Goal: Task Accomplishment & Management: Complete application form

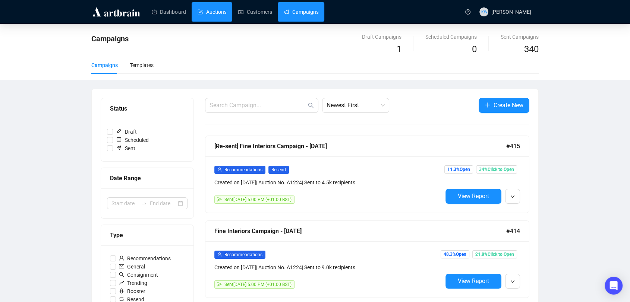
click at [212, 11] on link "Auctions" at bounding box center [212, 11] width 29 height 19
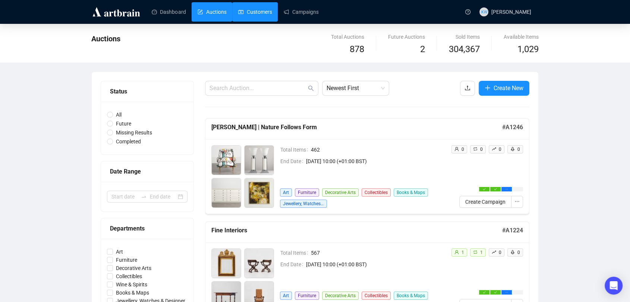
click at [265, 10] on link "Customers" at bounding box center [255, 11] width 34 height 19
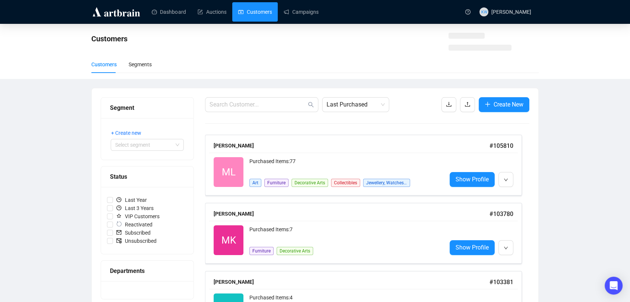
click at [301, 23] on div "Dashboard Auctions Customers Campaigns" at bounding box center [301, 11] width 317 height 23
click at [299, 14] on link "Campaigns" at bounding box center [301, 11] width 35 height 19
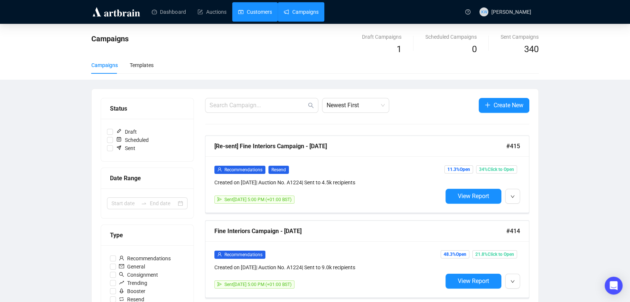
click at [250, 11] on link "Customers" at bounding box center [255, 11] width 34 height 19
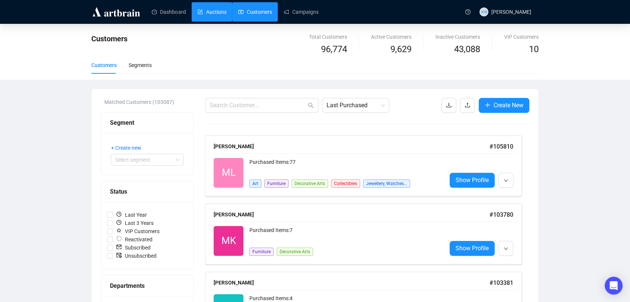
click at [220, 7] on link "Auctions" at bounding box center [212, 11] width 29 height 19
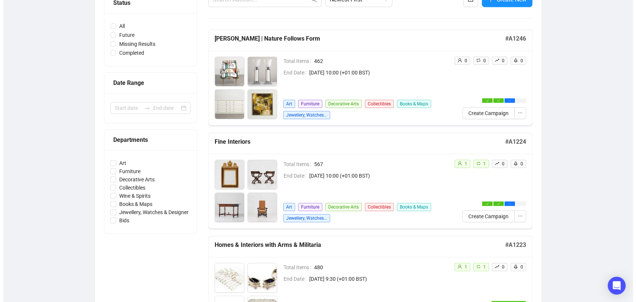
scroll to position [55, 0]
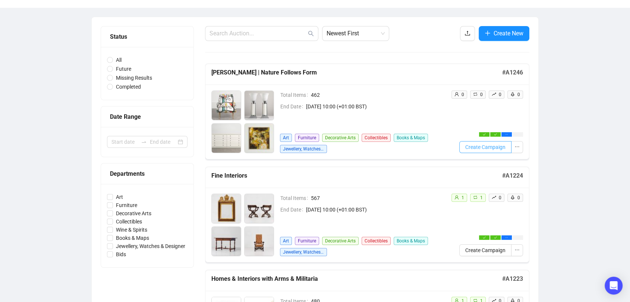
click at [476, 149] on span "Create Campaign" at bounding box center [485, 147] width 40 height 8
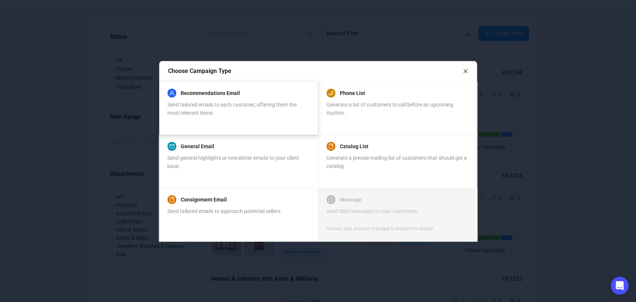
click at [278, 119] on div "Recommendations Email Send tailored emails to each customer, offering them the …" at bounding box center [238, 108] width 142 height 36
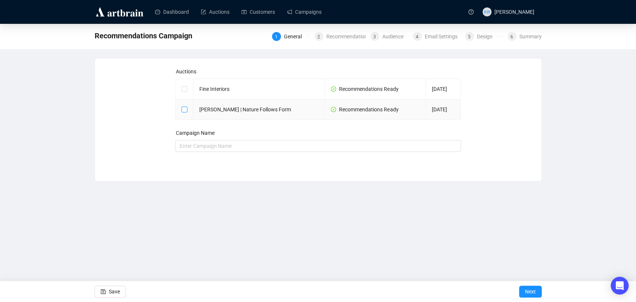
click at [185, 110] on input "checkbox" at bounding box center [184, 109] width 5 height 5
checkbox input "true"
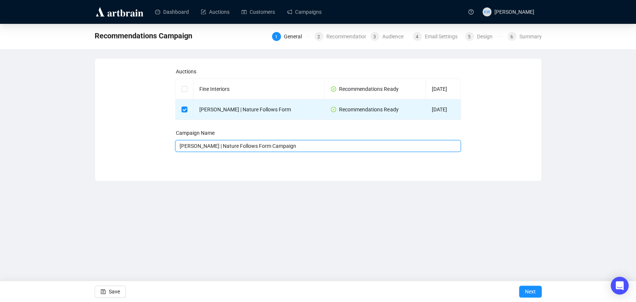
click at [300, 150] on input "[PERSON_NAME] | Nature Follows Form Campaign" at bounding box center [318, 146] width 286 height 12
click at [268, 146] on input "[PERSON_NAME] | Nature Follows Form Campaign" at bounding box center [318, 146] width 286 height 12
click at [206, 148] on input "[PERSON_NAME] | Nature Follows Form - Auction Recommendations" at bounding box center [318, 146] width 286 height 12
click at [258, 149] on input "[PERSON_NAME] - Nature Follows Form - Auction Recommendations" at bounding box center [318, 146] width 286 height 12
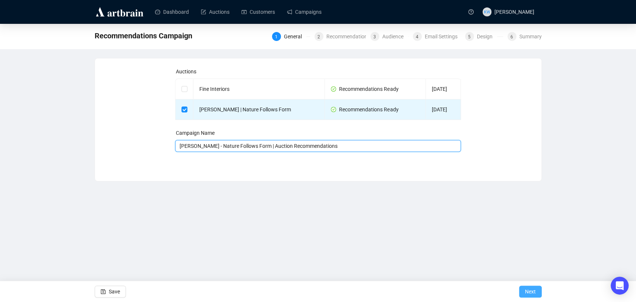
type input "[PERSON_NAME] - Nature Follows Form | Auction Recommendations"
click at [528, 290] on span "Next" at bounding box center [530, 291] width 11 height 21
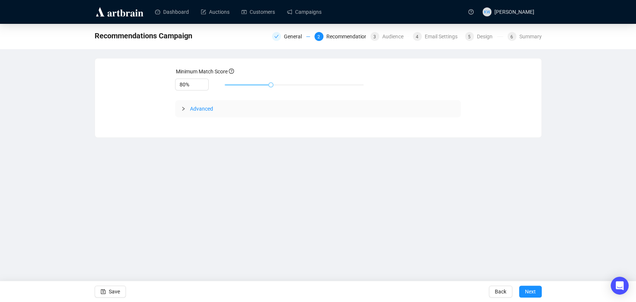
click at [198, 110] on span "Advanced" at bounding box center [201, 109] width 23 height 6
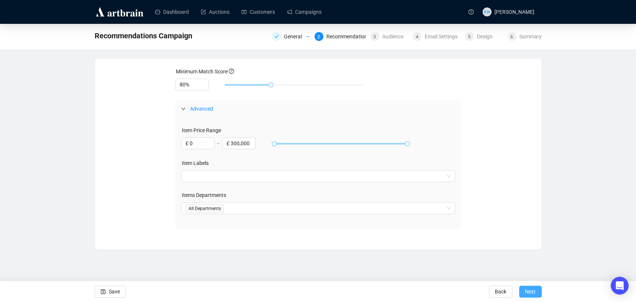
click at [533, 294] on span "Next" at bounding box center [530, 291] width 11 height 21
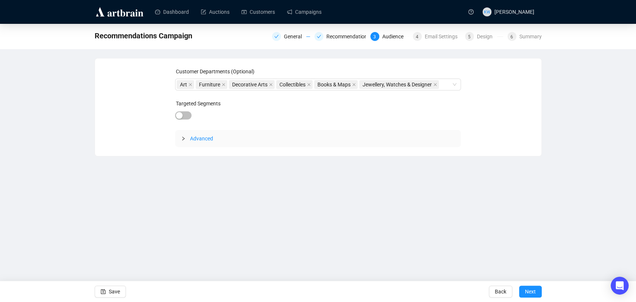
click at [204, 143] on div "Advanced" at bounding box center [318, 138] width 286 height 17
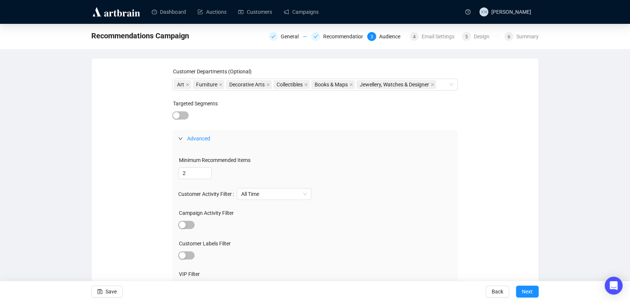
click at [204, 143] on div "Advanced" at bounding box center [315, 138] width 286 height 17
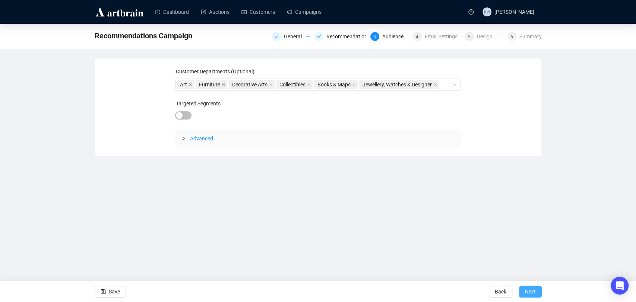
click at [540, 296] on button "Next" at bounding box center [530, 292] width 23 height 12
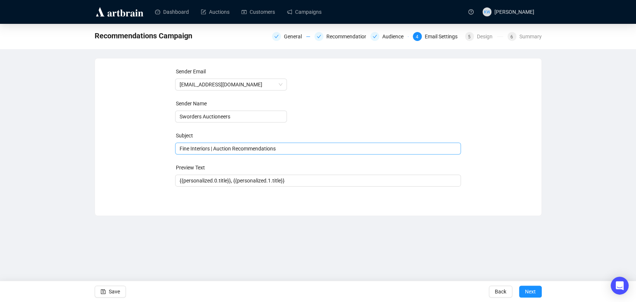
click at [203, 147] on span "Fine Interiors | Auction Recommendations" at bounding box center [318, 149] width 286 height 6
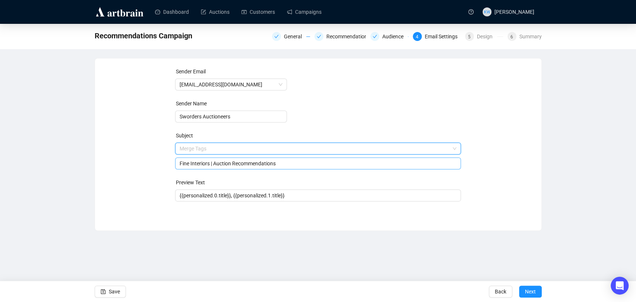
click at [203, 147] on input "search" at bounding box center [315, 148] width 270 height 11
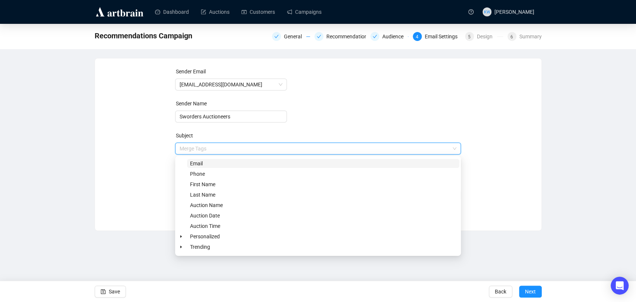
click at [147, 144] on div "Sender Email [EMAIL_ADDRESS][DOMAIN_NAME] Sender Name Sworders Auctioneers Subj…" at bounding box center [318, 138] width 429 height 143
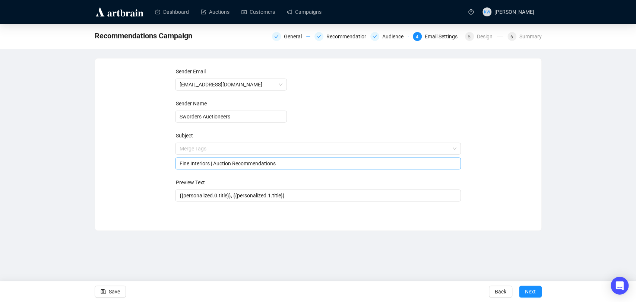
click at [214, 166] on input "Fine Interiors | Auction Recommendations" at bounding box center [318, 164] width 277 height 8
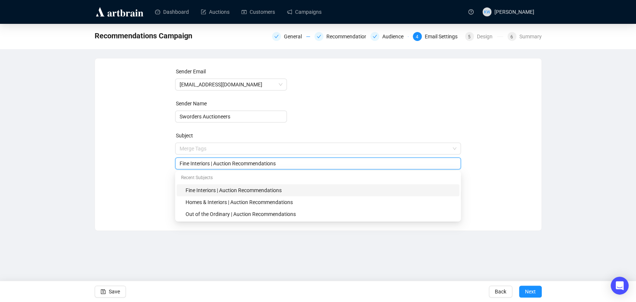
click at [214, 166] on input "Fine Interiors | Auction Recommendations" at bounding box center [318, 164] width 277 height 8
drag, startPoint x: 207, startPoint y: 165, endPoint x: 167, endPoint y: 162, distance: 40.4
click at [167, 162] on div "Sender Email [EMAIL_ADDRESS][DOMAIN_NAME] Sender Name Sworders Auctioneers Subj…" at bounding box center [318, 138] width 429 height 143
type input "[PERSON_NAME] - Nature Follows Form | Auction Recommendations"
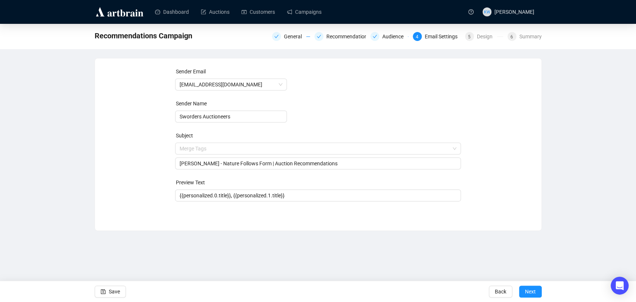
click at [140, 164] on div "Sender Email [EMAIL_ADDRESS][DOMAIN_NAME] Sender Name Sworders Auctioneers Subj…" at bounding box center [318, 138] width 429 height 143
click at [533, 289] on span "Next" at bounding box center [530, 291] width 11 height 21
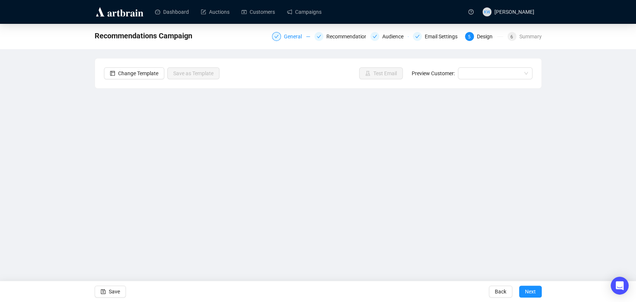
click at [288, 38] on div "General" at bounding box center [295, 36] width 22 height 9
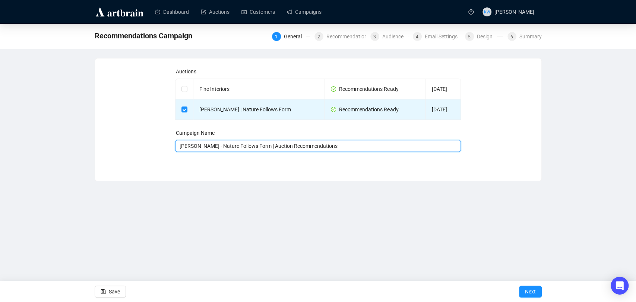
drag, startPoint x: 334, startPoint y: 149, endPoint x: 260, endPoint y: 142, distance: 74.8
click at [260, 142] on input "[PERSON_NAME] - Nature Follows Form | Auction Recommendations" at bounding box center [318, 146] width 286 height 12
type input "[PERSON_NAME] - Nature Follows Form | [DATE]"
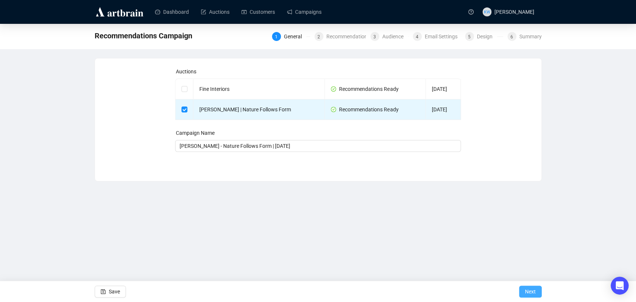
click at [533, 290] on span "Next" at bounding box center [530, 291] width 11 height 21
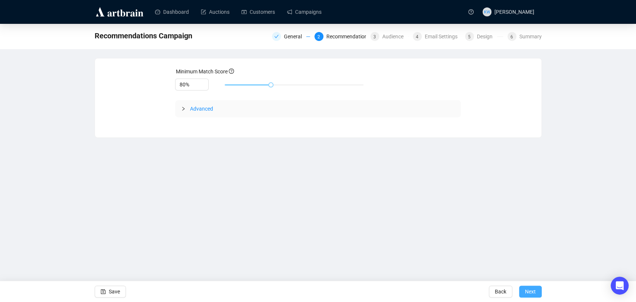
click at [533, 290] on span "Next" at bounding box center [530, 291] width 11 height 21
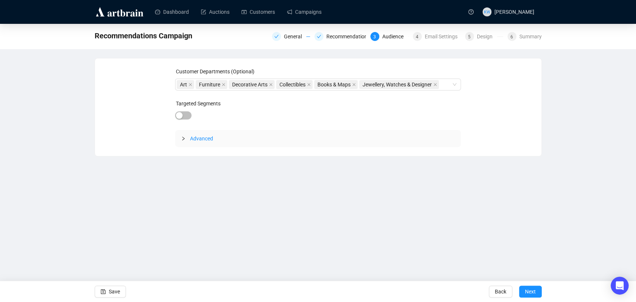
click at [533, 290] on span "Next" at bounding box center [530, 291] width 11 height 21
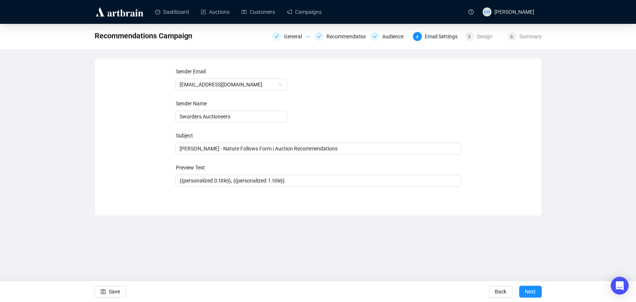
click at [533, 290] on span "Next" at bounding box center [530, 291] width 11 height 21
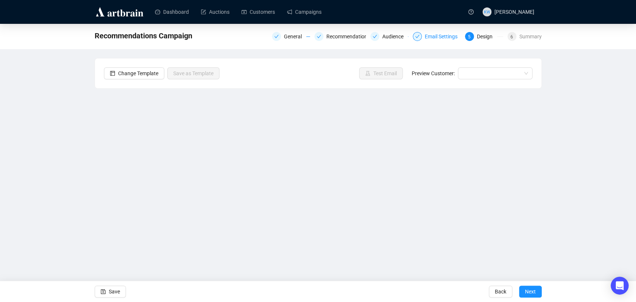
click at [447, 41] on div "Email Settings" at bounding box center [443, 36] width 37 height 9
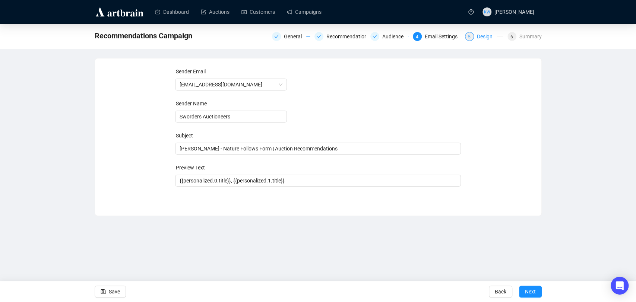
click at [468, 38] on div "5" at bounding box center [469, 36] width 9 height 9
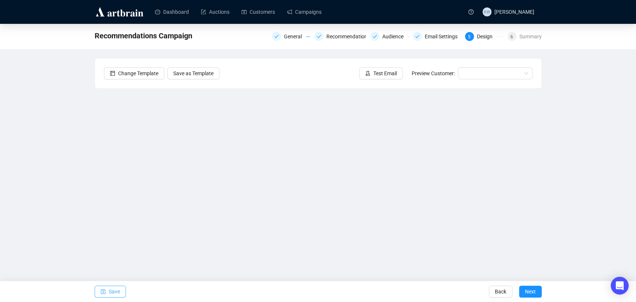
click at [118, 290] on span "Save" at bounding box center [114, 291] width 11 height 21
click at [122, 290] on button "Save" at bounding box center [110, 292] width 31 height 12
click at [605, 108] on div "[PERSON_NAME] - Nature Follows Form | [DATE] General Recommendations Audience E…" at bounding box center [318, 150] width 636 height 252
click at [581, 203] on div "[PERSON_NAME] - Nature Follows Form | [DATE] General Recommendations Audience E…" at bounding box center [318, 150] width 636 height 252
click at [113, 292] on span "Save" at bounding box center [114, 291] width 11 height 21
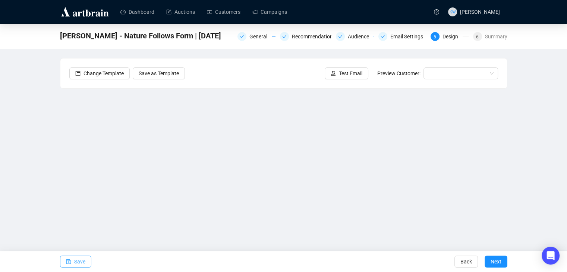
click at [82, 263] on span "Save" at bounding box center [79, 261] width 11 height 21
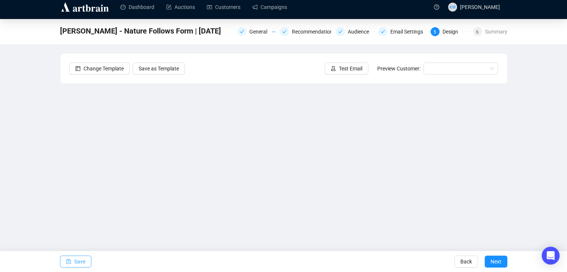
click at [74, 263] on span "Save" at bounding box center [79, 261] width 11 height 21
click at [76, 265] on span "Save" at bounding box center [79, 261] width 11 height 21
click at [82, 259] on span "Save" at bounding box center [79, 261] width 11 height 21
click at [86, 261] on button "Save" at bounding box center [75, 262] width 31 height 12
click at [535, 122] on div "[PERSON_NAME] - Nature Follows Form | [DATE] General Recommendations Audience E…" at bounding box center [283, 144] width 567 height 251
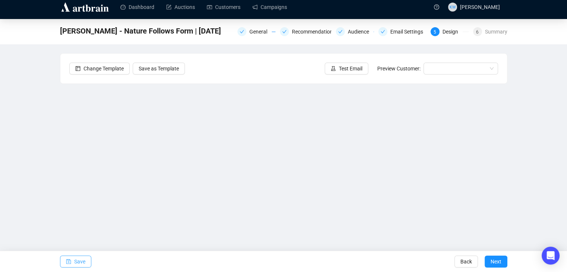
click at [81, 265] on span "Save" at bounding box center [79, 261] width 11 height 21
click at [73, 261] on button "Save" at bounding box center [75, 262] width 31 height 12
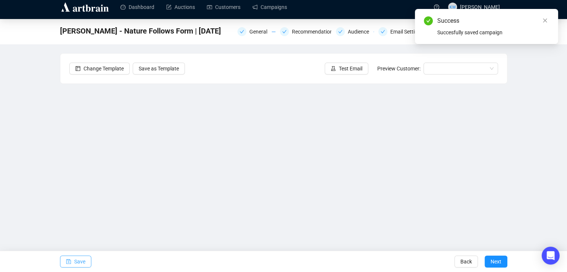
click at [72, 267] on button "Save" at bounding box center [75, 262] width 31 height 12
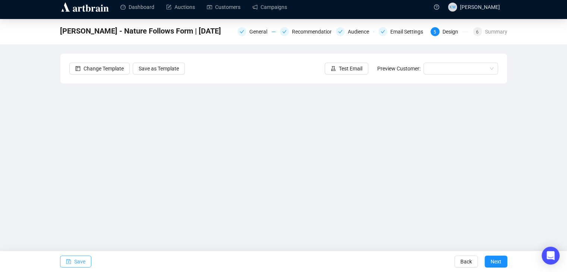
click at [76, 262] on span "Save" at bounding box center [79, 261] width 11 height 21
click at [75, 261] on span "Save" at bounding box center [79, 261] width 11 height 21
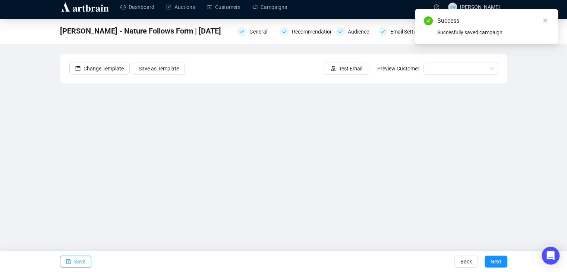
click at [79, 260] on span "Save" at bounding box center [79, 261] width 11 height 21
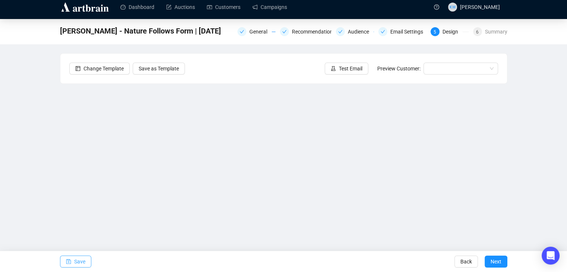
click at [71, 262] on button "Save" at bounding box center [75, 262] width 31 height 12
click at [85, 264] on button "Save" at bounding box center [75, 262] width 31 height 12
click at [78, 264] on span "Save" at bounding box center [79, 261] width 11 height 21
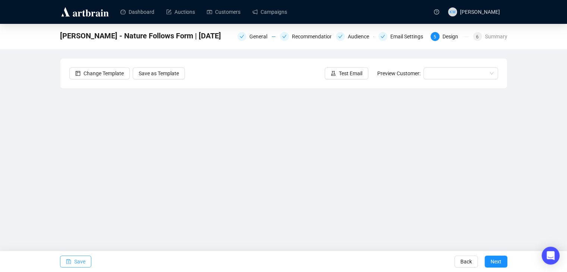
click at [80, 264] on span "Save" at bounding box center [79, 261] width 11 height 21
click at [85, 259] on button "Save" at bounding box center [75, 262] width 31 height 12
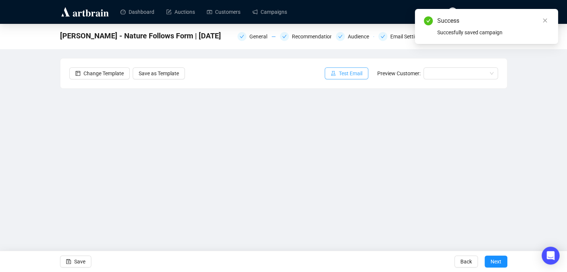
click at [359, 76] on span "Test Email" at bounding box center [350, 73] width 23 height 8
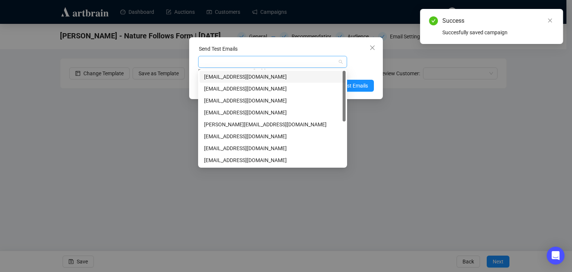
click at [322, 64] on div at bounding box center [269, 62] width 138 height 10
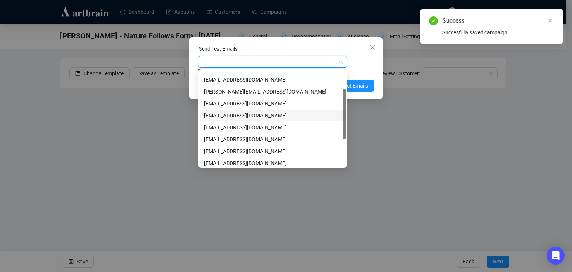
scroll to position [33, 0]
click at [250, 138] on div "[EMAIL_ADDRESS][DOMAIN_NAME]" at bounding box center [272, 139] width 137 height 8
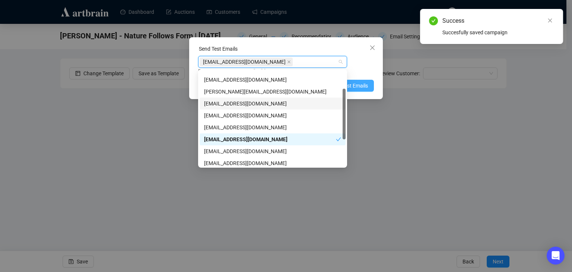
click at [369, 82] on button "Send Test Emails" at bounding box center [344, 86] width 59 height 12
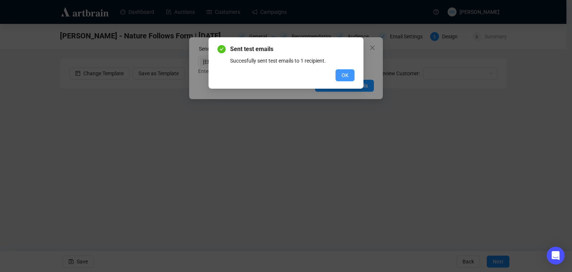
click at [347, 75] on span "OK" at bounding box center [345, 75] width 7 height 8
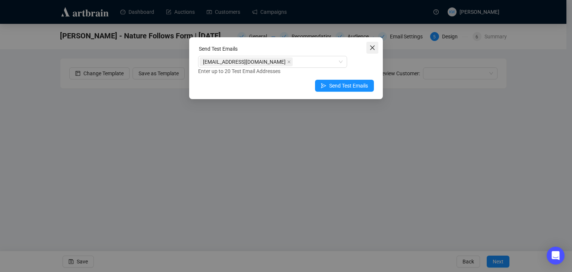
click at [370, 50] on icon "close" at bounding box center [373, 48] width 6 height 6
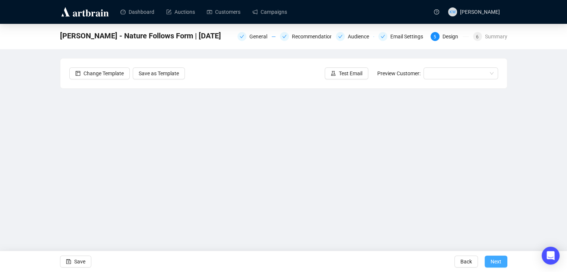
click at [495, 262] on span "Next" at bounding box center [495, 261] width 11 height 21
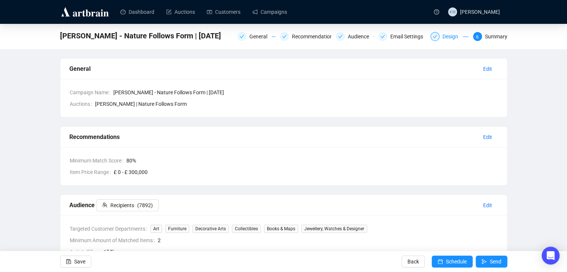
click at [441, 36] on div "Design" at bounding box center [449, 36] width 38 height 9
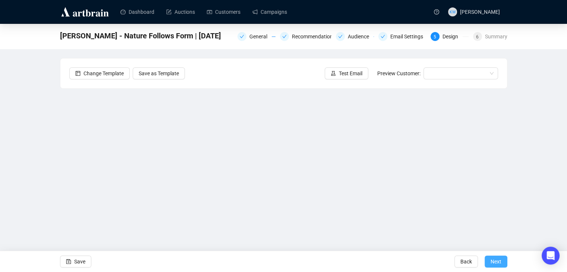
click at [499, 258] on span "Next" at bounding box center [495, 261] width 11 height 21
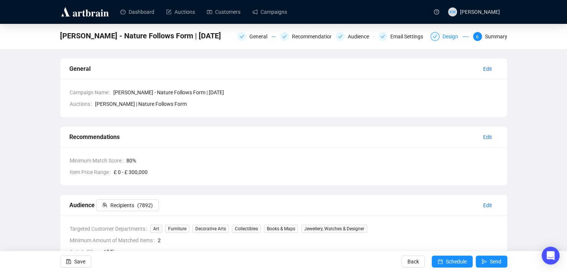
click at [445, 40] on div "Design" at bounding box center [452, 36] width 20 height 9
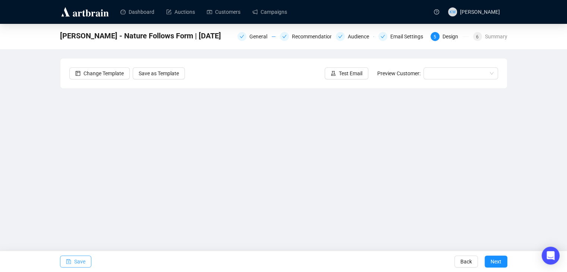
click at [76, 260] on span "Save" at bounding box center [79, 261] width 11 height 21
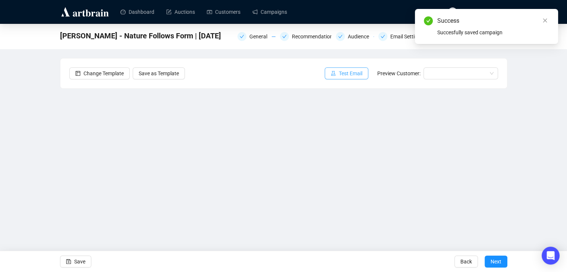
click at [352, 75] on span "Test Email" at bounding box center [350, 73] width 23 height 8
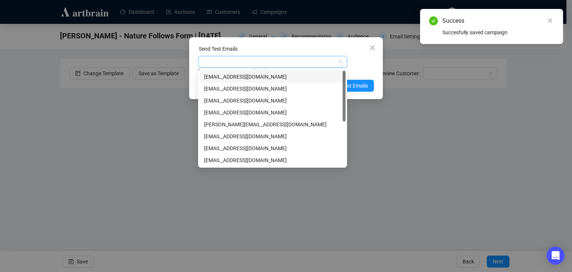
click at [290, 64] on div at bounding box center [269, 62] width 138 height 10
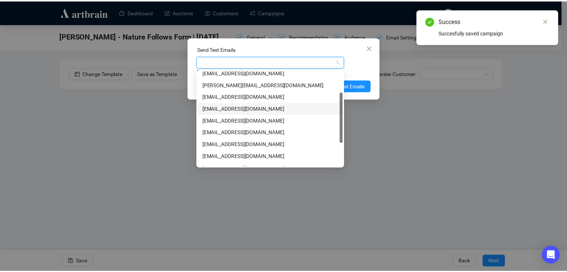
scroll to position [40, 0]
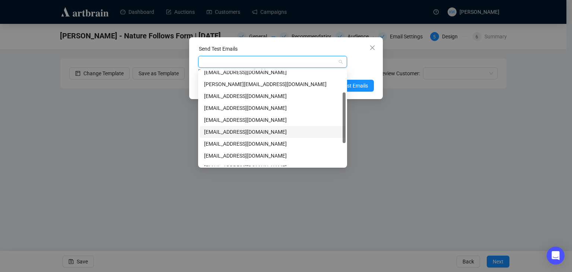
click at [243, 133] on div "[EMAIL_ADDRESS][DOMAIN_NAME]" at bounding box center [272, 132] width 137 height 8
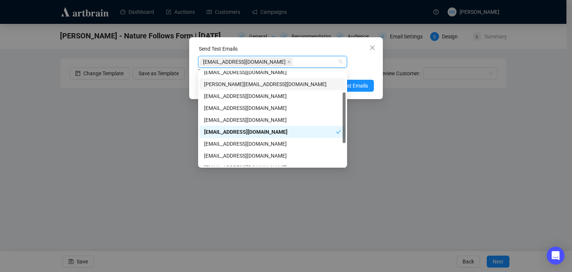
click at [362, 60] on div "[EMAIL_ADDRESS][DOMAIN_NAME] Enter up to 20 Test Email Addresses" at bounding box center [286, 65] width 176 height 19
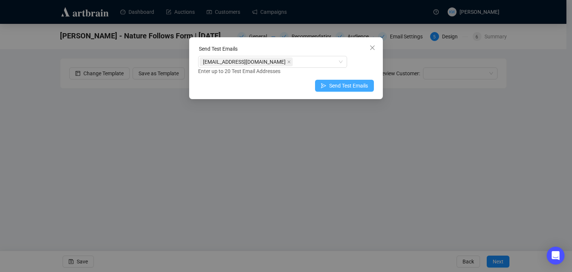
click at [355, 86] on span "Send Test Emails" at bounding box center [348, 86] width 39 height 8
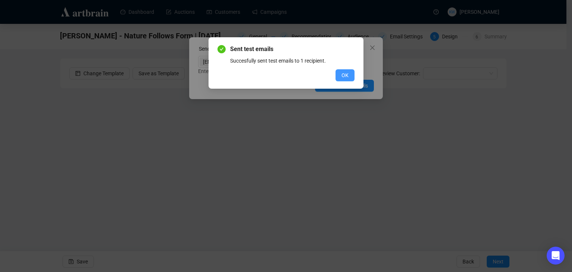
click at [343, 75] on span "OK" at bounding box center [345, 75] width 7 height 8
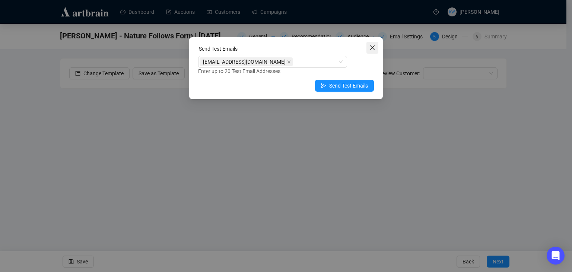
click at [370, 49] on icon "close" at bounding box center [373, 48] width 6 height 6
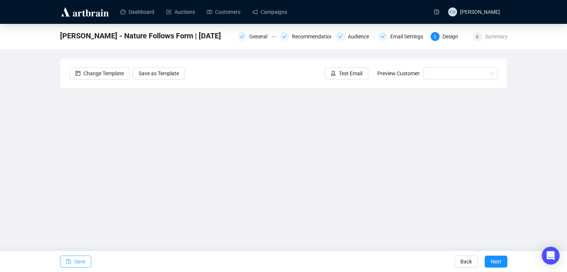
click at [74, 256] on span "Save" at bounding box center [79, 261] width 11 height 21
click at [83, 261] on span "Save" at bounding box center [79, 261] width 11 height 21
click at [81, 261] on span "Save" at bounding box center [79, 261] width 11 height 21
click at [510, 176] on div "[PERSON_NAME] - Nature Follows Form | [DATE] General Recommendations Audience E…" at bounding box center [283, 149] width 567 height 251
click at [530, 179] on div "[PERSON_NAME] - Nature Follows Form | [DATE] General Recommendations Audience E…" at bounding box center [283, 149] width 567 height 251
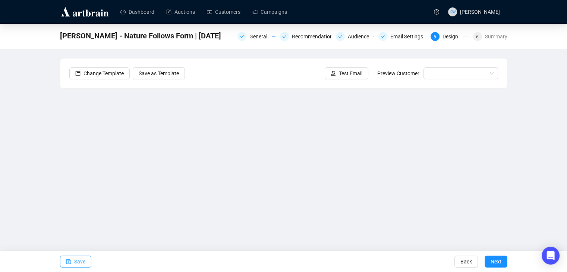
click at [69, 260] on icon "save" at bounding box center [68, 261] width 5 height 5
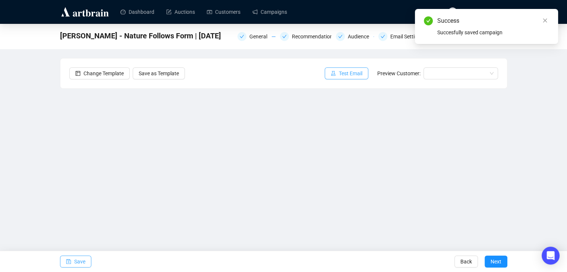
click at [359, 76] on span "Test Email" at bounding box center [350, 73] width 23 height 8
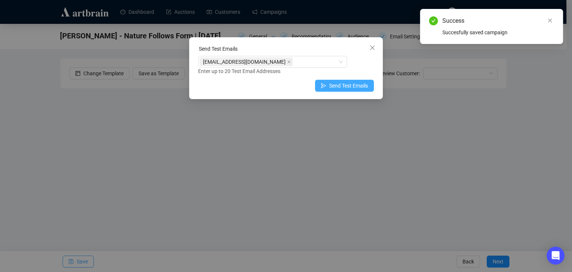
click at [335, 86] on span "Send Test Emails" at bounding box center [348, 86] width 39 height 8
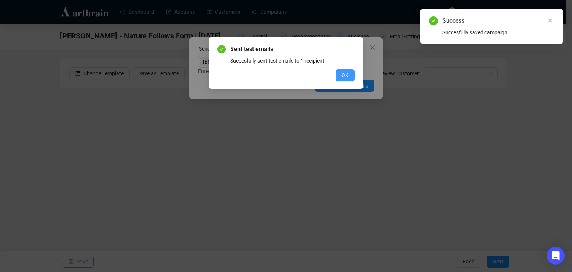
click at [344, 79] on button "OK" at bounding box center [345, 75] width 19 height 12
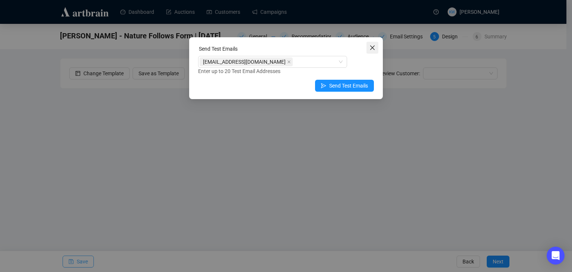
click at [370, 51] on button "Close" at bounding box center [373, 48] width 12 height 12
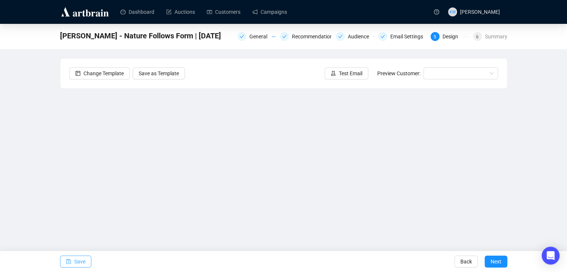
scroll to position [0, 0]
click at [74, 262] on span "Save" at bounding box center [79, 261] width 11 height 21
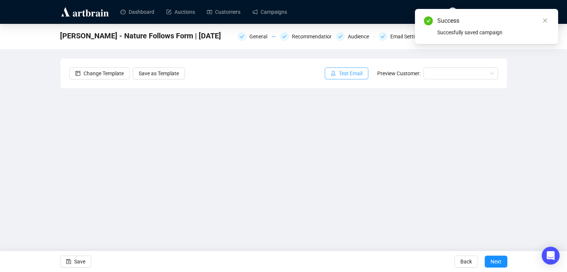
click at [350, 77] on span "Test Email" at bounding box center [350, 73] width 23 height 8
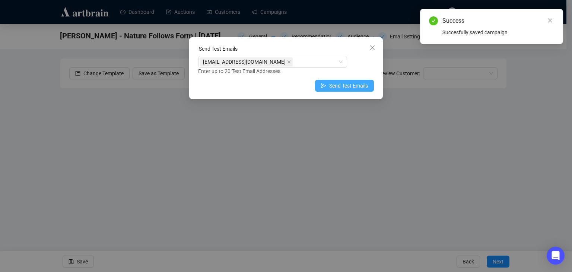
click at [350, 86] on span "Send Test Emails" at bounding box center [348, 86] width 39 height 8
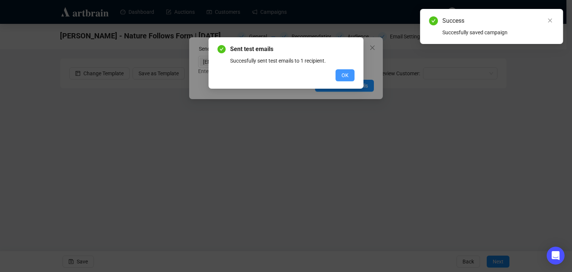
click at [350, 72] on button "OK" at bounding box center [345, 75] width 19 height 12
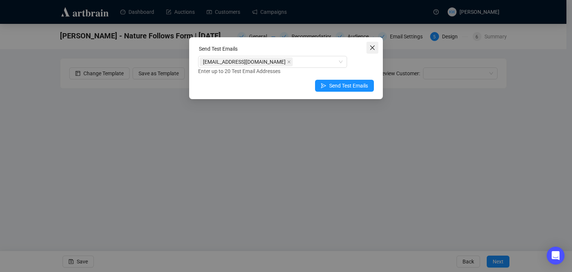
click at [370, 46] on icon "close" at bounding box center [373, 48] width 6 height 6
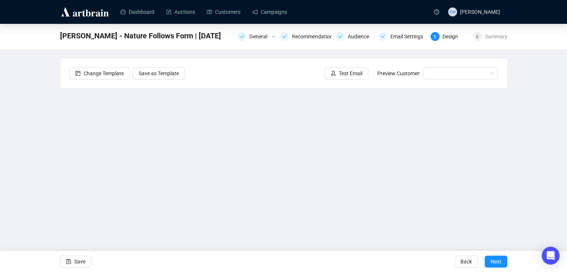
click at [527, 188] on div "[PERSON_NAME] - Nature Follows Form | [DATE] General Recommendations Audience E…" at bounding box center [283, 149] width 567 height 251
click at [31, 161] on div "[PERSON_NAME] - Nature Follows Form | [DATE] General Recommendations Audience E…" at bounding box center [283, 149] width 567 height 251
click at [78, 258] on span "Save" at bounding box center [79, 261] width 11 height 21
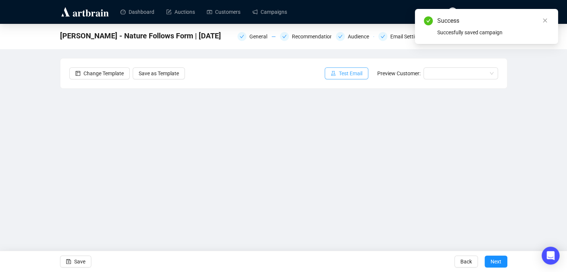
click at [356, 70] on span "Test Email" at bounding box center [350, 73] width 23 height 8
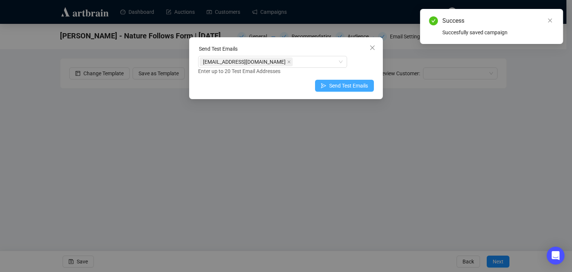
click at [327, 85] on icon "send" at bounding box center [323, 85] width 5 height 5
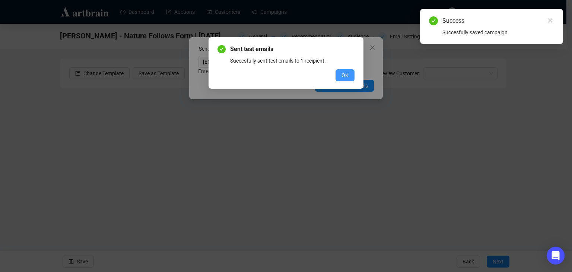
click at [341, 77] on button "OK" at bounding box center [345, 75] width 19 height 12
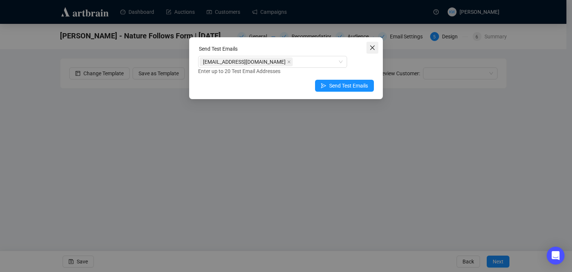
click at [374, 48] on icon "close" at bounding box center [373, 48] width 6 height 6
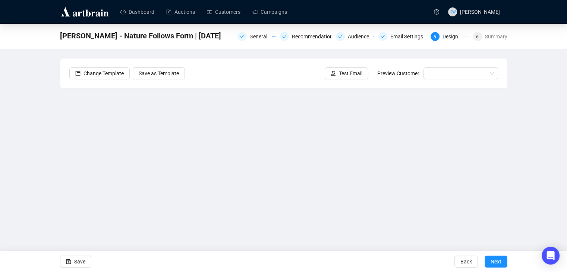
click at [549, 92] on div "[PERSON_NAME] - Nature Follows Form | [DATE] General Recommendations Audience E…" at bounding box center [283, 149] width 567 height 251
click at [79, 262] on span "Save" at bounding box center [79, 261] width 11 height 21
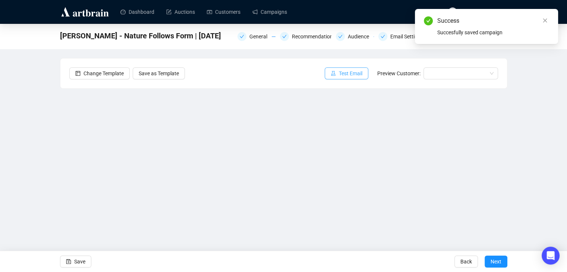
click at [362, 76] on span "Test Email" at bounding box center [350, 73] width 23 height 8
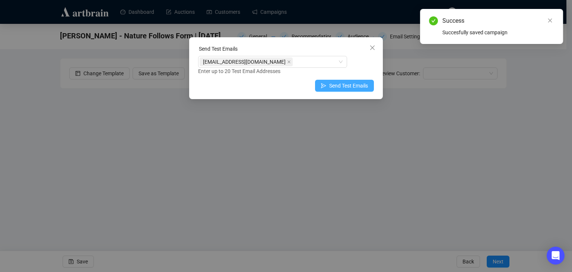
click at [333, 83] on span "Send Test Emails" at bounding box center [348, 86] width 39 height 8
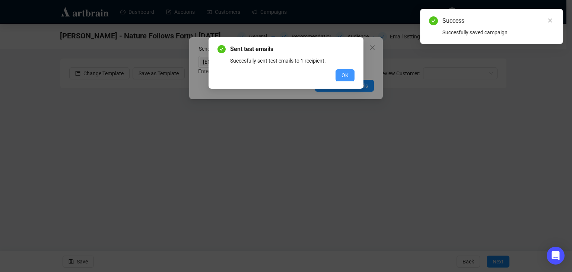
click at [346, 70] on button "OK" at bounding box center [345, 75] width 19 height 12
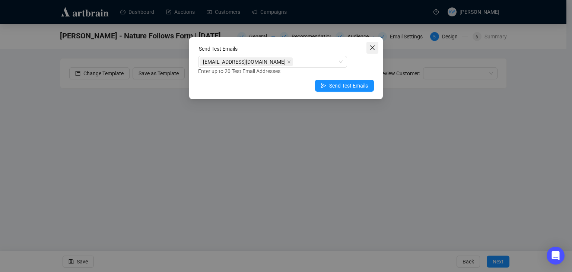
click at [371, 51] on button "Close" at bounding box center [373, 48] width 12 height 12
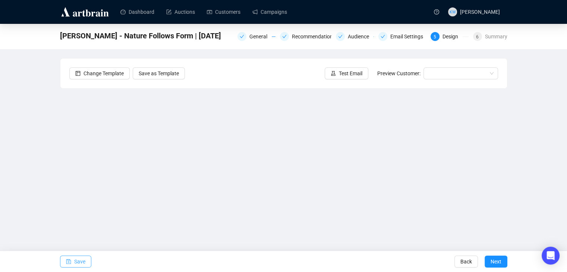
click at [85, 258] on button "Save" at bounding box center [75, 262] width 31 height 12
